Goal: Submit feedback/report problem

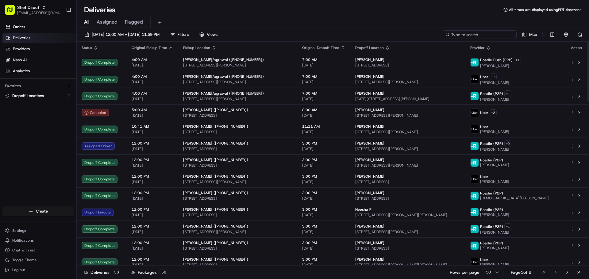
click at [478, 31] on input at bounding box center [480, 34] width 74 height 9
paste input "Chetana C"
type input "Chetana C"
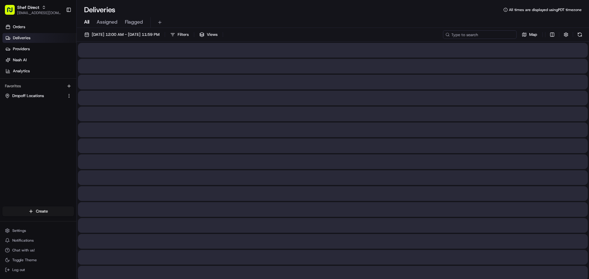
click at [498, 38] on input at bounding box center [480, 34] width 74 height 9
paste input "Diya Hari S"
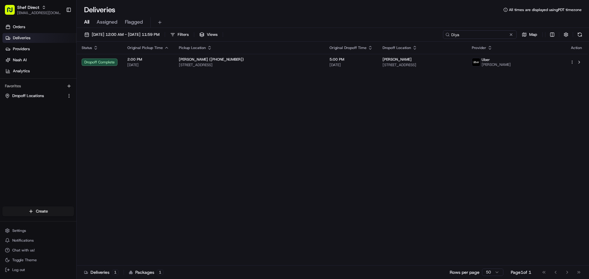
click at [465, 37] on input "Diya" at bounding box center [480, 34] width 74 height 9
paste input "25510 A"
type input "25510 A"
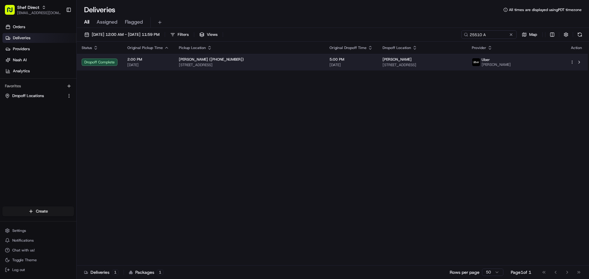
click at [461, 63] on span "25510 Autumnwind Ct, Katy, TX 77494, USA" at bounding box center [422, 65] width 80 height 5
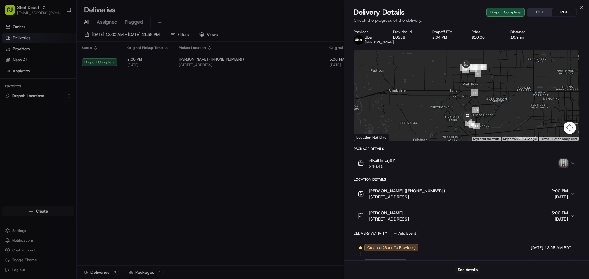
click at [562, 168] on img "button" at bounding box center [563, 163] width 9 height 9
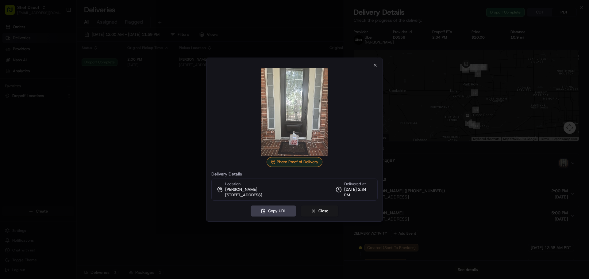
click at [509, 178] on div at bounding box center [294, 139] width 589 height 279
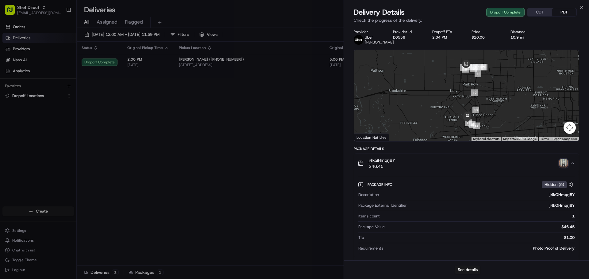
click at [575, 171] on button "j4kQHmqrj8Y $46.45" at bounding box center [466, 164] width 225 height 20
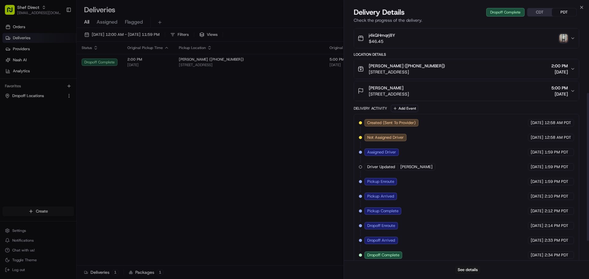
scroll to position [137, 0]
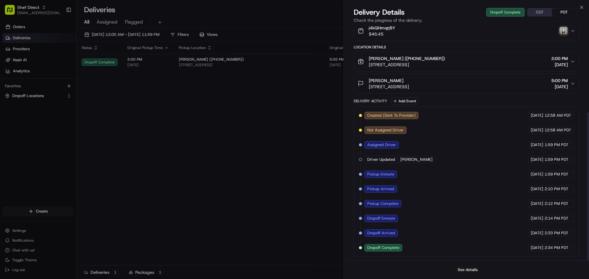
click at [472, 270] on button "See details" at bounding box center [467, 270] width 25 height 9
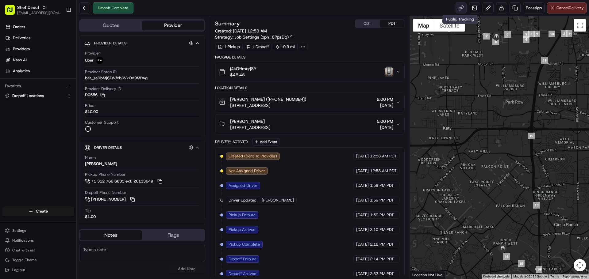
click at [459, 13] on link at bounding box center [460, 7] width 11 height 11
click at [388, 75] on img "button" at bounding box center [389, 71] width 9 height 9
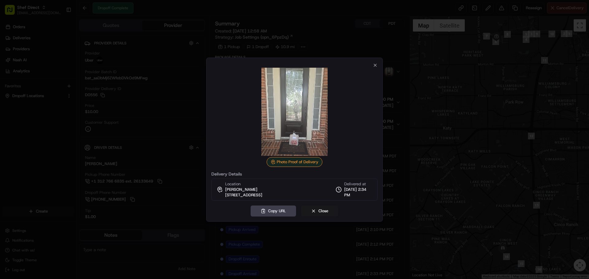
drag, startPoint x: 307, startPoint y: 121, endPoint x: 290, endPoint y: 125, distance: 17.3
click at [290, 125] on img at bounding box center [294, 112] width 88 height 88
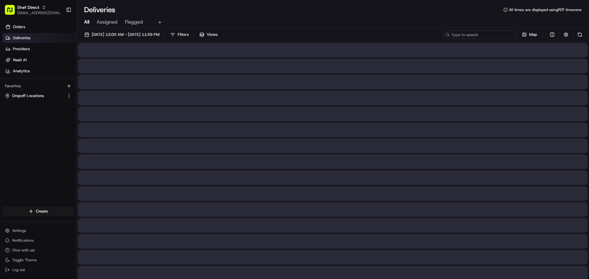
click at [478, 34] on input at bounding box center [480, 34] width 74 height 9
paste input "Neesha P"
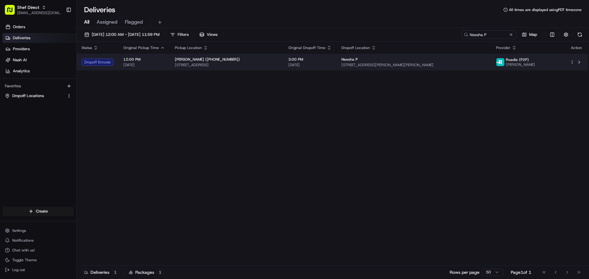
click at [202, 59] on span "[PERSON_NAME] ([PHONE_NUMBER])" at bounding box center [207, 59] width 65 height 5
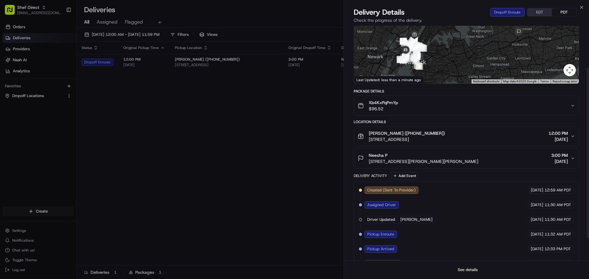
scroll to position [61, 0]
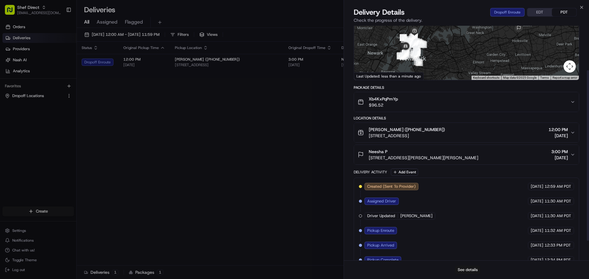
click at [464, 269] on button "See details" at bounding box center [467, 270] width 25 height 9
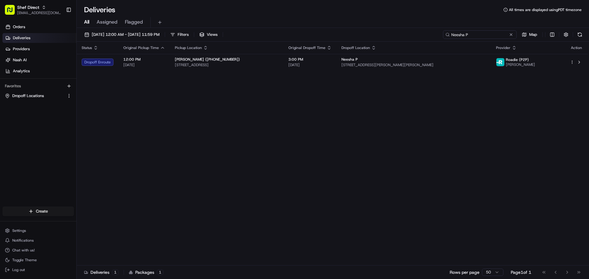
click at [469, 36] on input "Neesha P" at bounding box center [480, 34] width 74 height 9
paste input "Diya Shivlani"
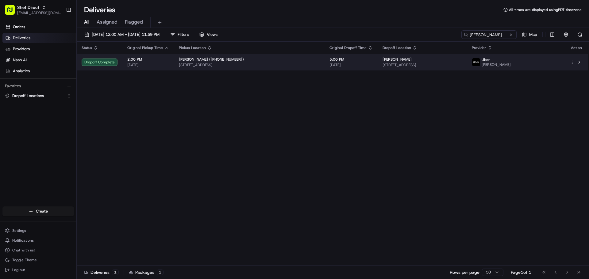
click at [230, 67] on span "3714 W Alessano Ln, Katy, TX 77493, USA" at bounding box center [249, 65] width 141 height 5
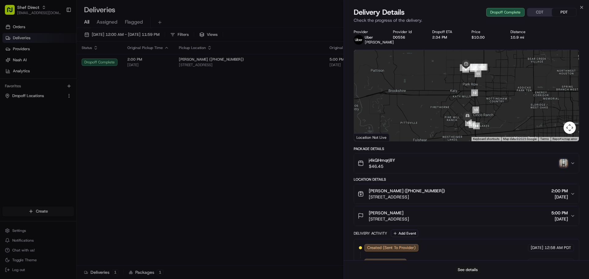
click at [464, 272] on button "See details" at bounding box center [467, 270] width 25 height 9
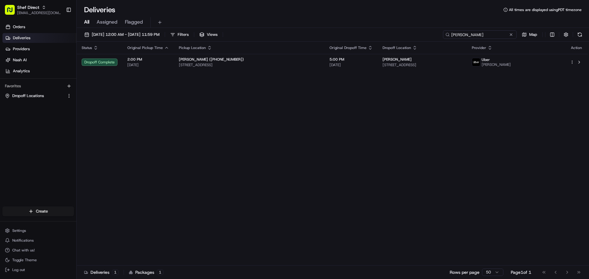
click at [492, 34] on input "[PERSON_NAME]" at bounding box center [480, 34] width 74 height 9
paste input "John R"
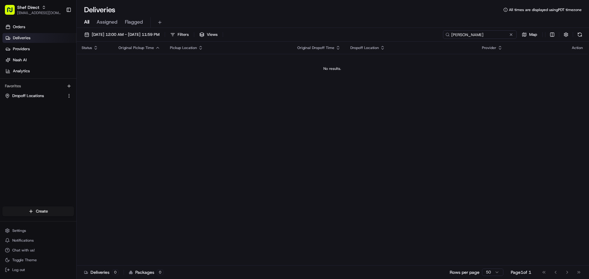
click at [476, 34] on input "John" at bounding box center [480, 34] width 74 height 9
paste input "8701 Bluff"
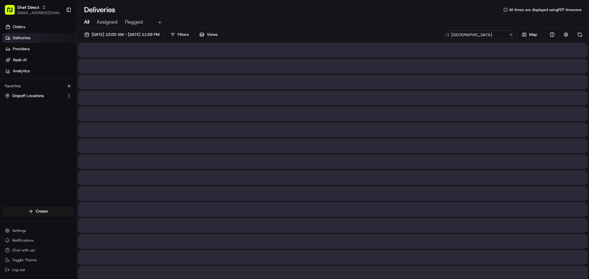
type input "8701 Bluff"
drag, startPoint x: 504, startPoint y: 79, endPoint x: 530, endPoint y: 110, distance: 39.6
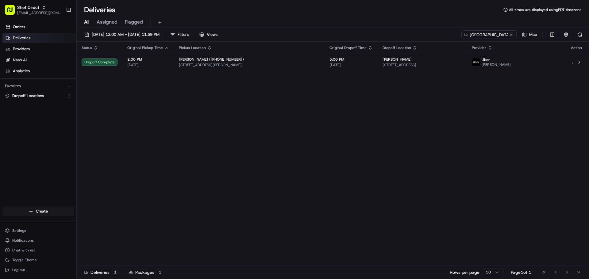
drag, startPoint x: 530, startPoint y: 110, endPoint x: 376, endPoint y: 6, distance: 185.7
click at [376, 6] on div "Deliveries All times are displayed using PDT timezone" at bounding box center [333, 10] width 512 height 10
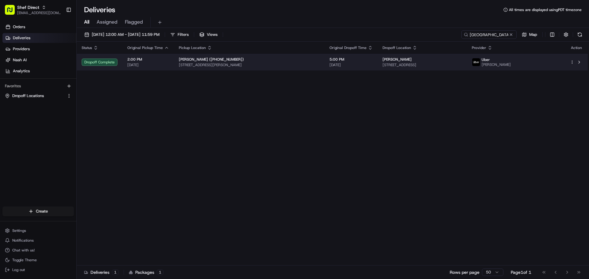
click at [301, 63] on span "2717 Grimes Ranch Rd, Austin, TX 78732, USA" at bounding box center [249, 65] width 141 height 5
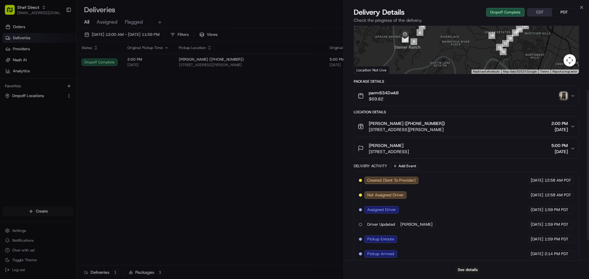
scroll to position [132, 0]
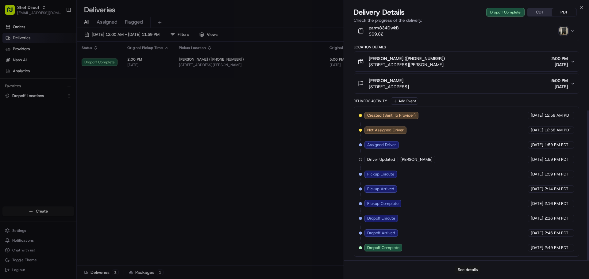
click at [469, 274] on button "See details" at bounding box center [467, 270] width 25 height 9
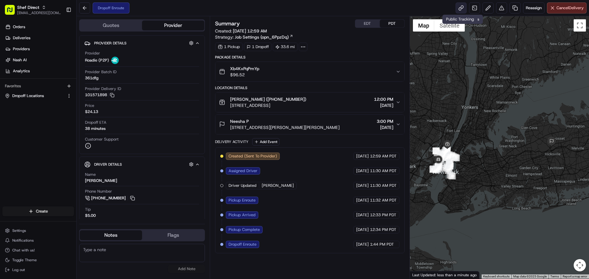
click at [457, 9] on link at bounding box center [460, 7] width 11 height 11
click at [131, 201] on button at bounding box center [132, 198] width 7 height 7
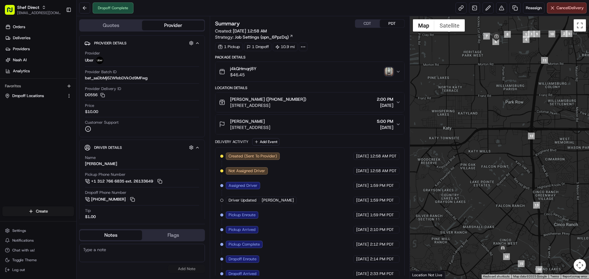
click at [388, 72] on img "button" at bounding box center [389, 71] width 9 height 9
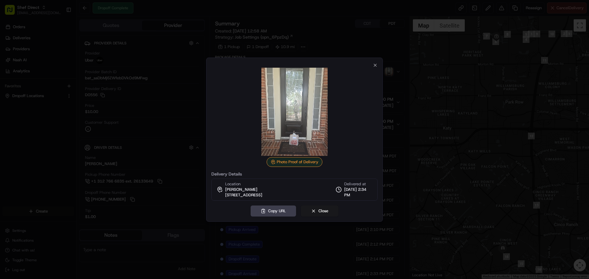
click at [308, 127] on img at bounding box center [294, 112] width 88 height 88
click at [374, 67] on icon "button" at bounding box center [375, 65] width 5 height 5
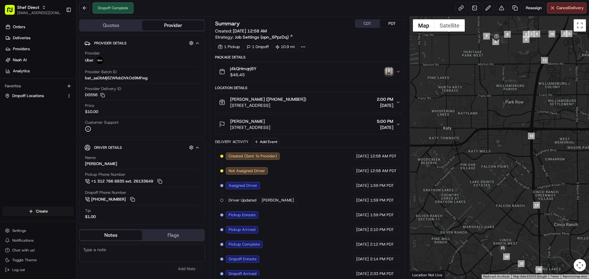
click at [397, 73] on icon "button" at bounding box center [398, 71] width 5 height 5
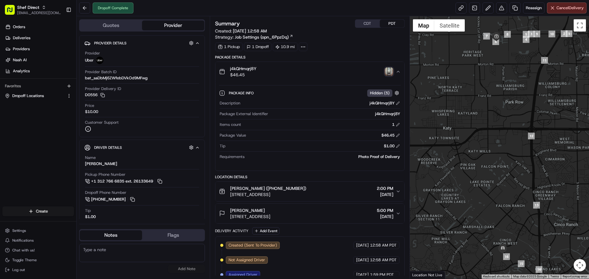
click at [398, 73] on icon "button" at bounding box center [398, 71] width 5 height 5
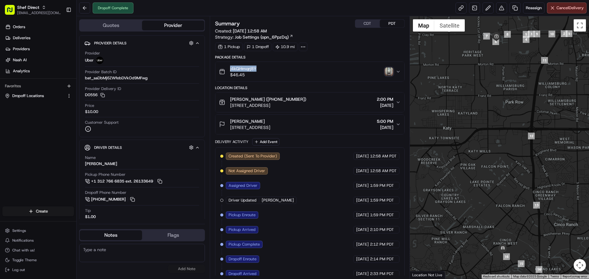
drag, startPoint x: 228, startPoint y: 70, endPoint x: 259, endPoint y: 69, distance: 30.4
click at [259, 69] on div "j4kQHmqrj8Y $46.45" at bounding box center [307, 72] width 176 height 12
copy span "j4kQHmqrj8Y"
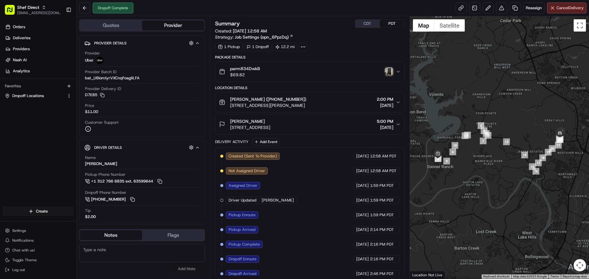
click at [388, 71] on img "button" at bounding box center [389, 71] width 9 height 9
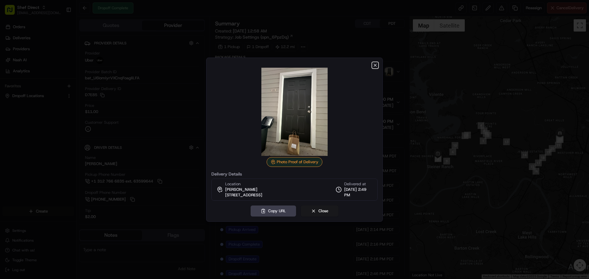
click at [374, 64] on icon "button" at bounding box center [375, 65] width 5 height 5
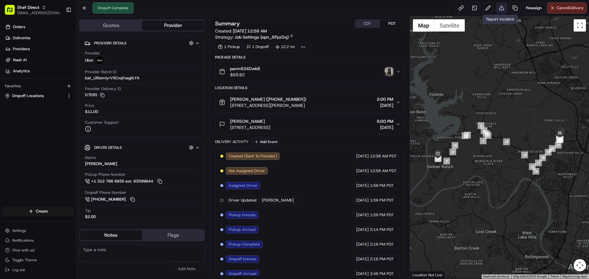
click at [497, 8] on button at bounding box center [501, 7] width 11 height 11
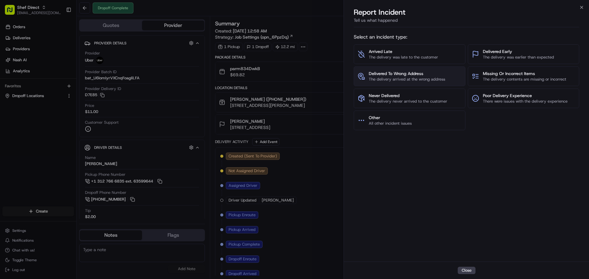
click at [429, 75] on span "Delivered To Wrong Address" at bounding box center [407, 74] width 76 height 6
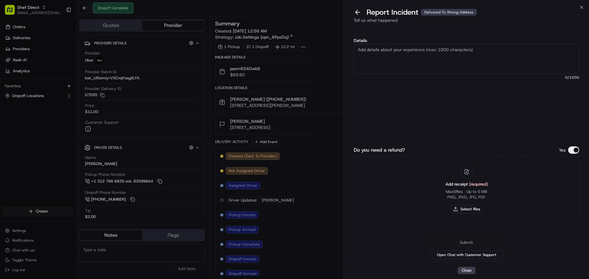
click at [434, 59] on textarea "Details" at bounding box center [466, 59] width 225 height 30
type textarea "delivered to wrong address"
click at [515, 186] on div "Add receipt (required) Max 5 files ∙ Up to 5 MB PNG, JPEG, JPG, PDF Select files" at bounding box center [466, 189] width 225 height 66
click at [469, 209] on button "Select files" at bounding box center [466, 209] width 33 height 9
type input "C:\fakepath\Screenshot [DATE] 163246.png"
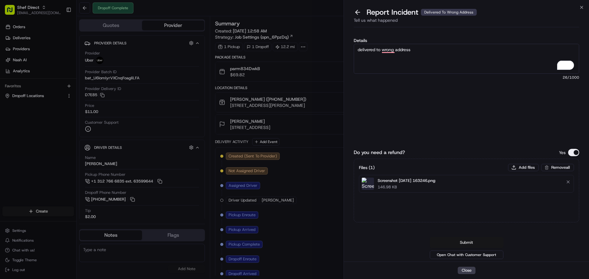
click at [496, 239] on button "Submit" at bounding box center [467, 242] width 74 height 11
